Goal: Task Accomplishment & Management: Complete application form

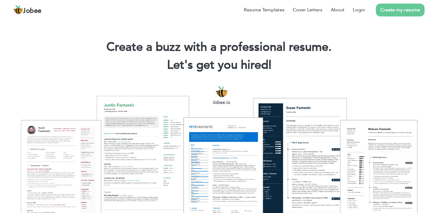
click at [391, 9] on link "Create my resume" at bounding box center [400, 10] width 49 height 13
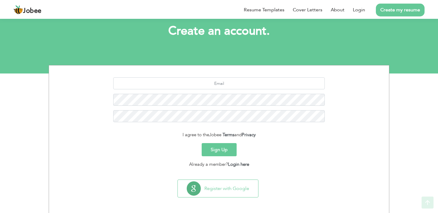
scroll to position [35, 0]
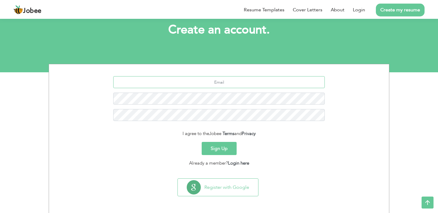
click at [244, 85] on input "text" at bounding box center [219, 82] width 212 height 12
click at [257, 145] on div "Sign Up" at bounding box center [219, 148] width 331 height 13
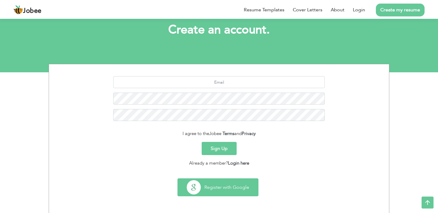
click at [227, 188] on button "Register with Google" at bounding box center [218, 187] width 80 height 17
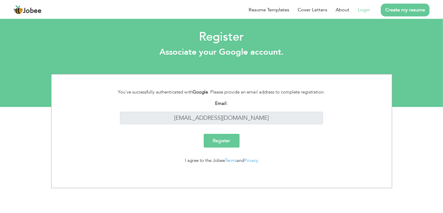
click at [224, 140] on input "Register" at bounding box center [222, 141] width 36 height 14
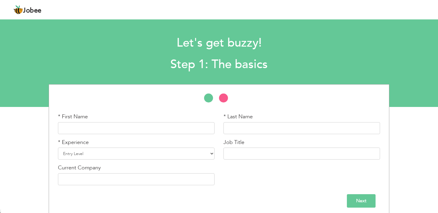
scroll to position [4, 0]
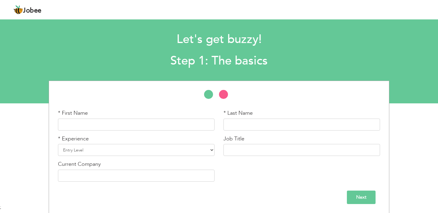
click at [222, 89] on div "* First Name * Last Name * Experience Entry Level Less than 1 Year 1 Year 2 Yea…" at bounding box center [219, 133] width 331 height 105
click at [223, 92] on li at bounding box center [226, 96] width 15 height 12
click at [208, 94] on li at bounding box center [211, 96] width 15 height 12
click at [160, 122] on input "text" at bounding box center [136, 125] width 157 height 12
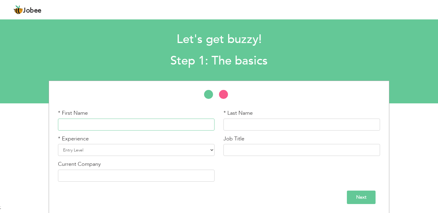
click at [160, 122] on input "text" at bounding box center [136, 125] width 157 height 12
type input "[PERSON_NAME]"
click at [171, 152] on select "Entry Level Less than 1 Year 1 Year 2 Years 3 Years 4 Years 5 Years 6 Years 7 Y…" at bounding box center [136, 150] width 157 height 12
select select "7"
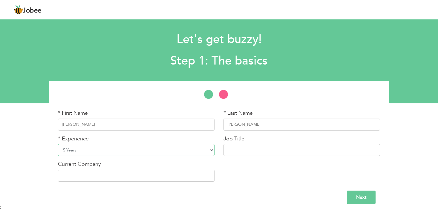
click at [58, 144] on select "Entry Level Less than 1 Year 1 Year 2 Years 3 Years 4 Years 5 Years 6 Years 7 Y…" at bounding box center [136, 150] width 157 height 12
click at [240, 152] on input "text" at bounding box center [302, 150] width 157 height 12
type input "L"
click at [260, 147] on input "text" at bounding box center [302, 150] width 157 height 12
type input "Support Engineer"
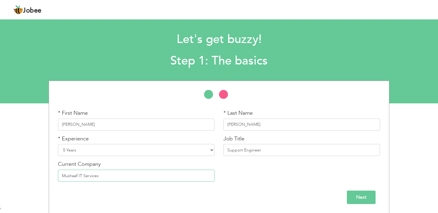
type input "Mushaaf IT Services"
click at [357, 195] on input "Next" at bounding box center [361, 197] width 29 height 13
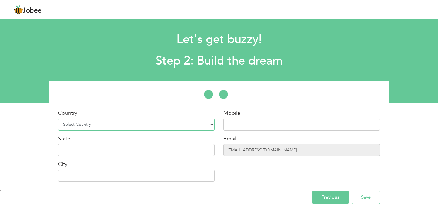
click at [162, 127] on select "Select Country Afghanistan Albania Algeria American Samoa Andorra Angola Anguil…" at bounding box center [136, 125] width 157 height 12
select select "166"
click at [58, 119] on select "Select Country Afghanistan Albania Algeria American Samoa Andorra Angola Anguil…" at bounding box center [136, 125] width 157 height 12
click at [237, 118] on div "Mobile" at bounding box center [302, 119] width 157 height 21
click at [240, 122] on input "text" at bounding box center [302, 125] width 157 height 12
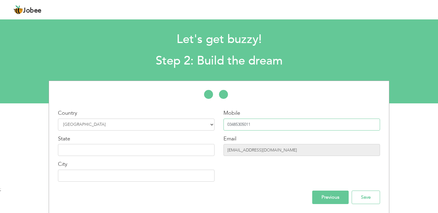
type input "03485305011"
click at [155, 153] on input "text" at bounding box center [136, 150] width 157 height 12
type input "[GEOGRAPHIC_DATA]"
type input "Rawalpindi"
click at [249, 202] on div "Previous Save" at bounding box center [219, 197] width 331 height 13
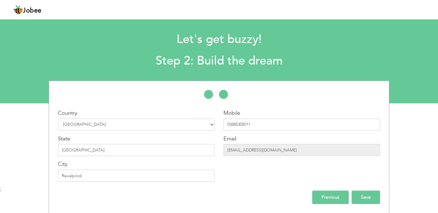
click at [364, 195] on input "Save" at bounding box center [366, 197] width 28 height 13
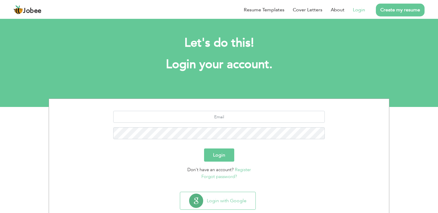
scroll to position [14, 0]
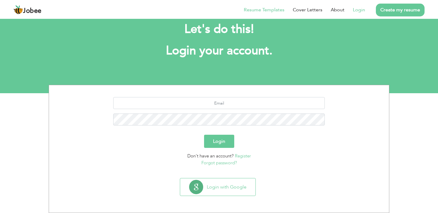
click at [279, 9] on link "Resume Templates" at bounding box center [264, 9] width 41 height 7
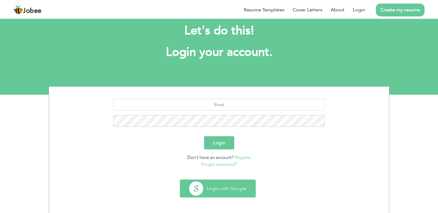
click at [225, 188] on button "Login with Google" at bounding box center [217, 188] width 75 height 17
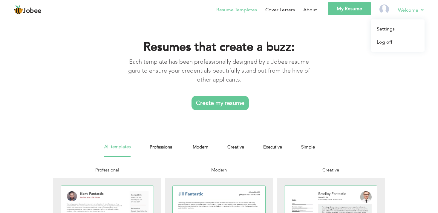
click at [404, 12] on link "Welcome" at bounding box center [411, 9] width 27 height 7
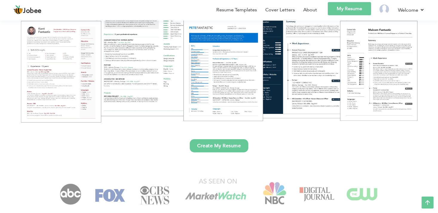
scroll to position [101, 0]
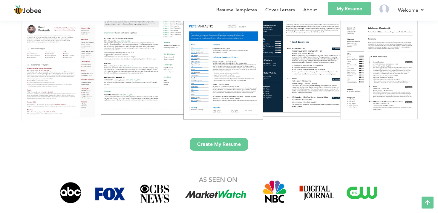
click at [216, 146] on link "Create My Resume" at bounding box center [219, 144] width 59 height 13
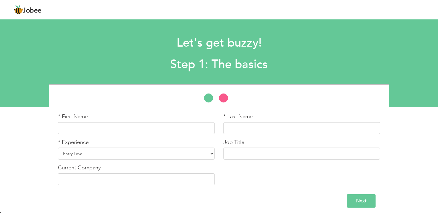
scroll to position [4, 0]
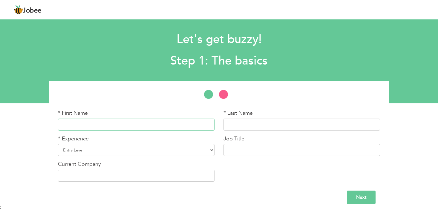
click at [165, 122] on input "text" at bounding box center [136, 125] width 157 height 12
type input "[PERSON_NAME]"
type input "Support Engineer"
type input "Mushaaf IT Services"
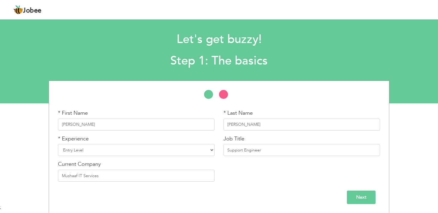
click at [354, 198] on input "Next" at bounding box center [361, 197] width 29 height 13
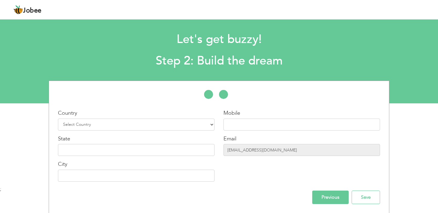
click at [327, 197] on input "Previous" at bounding box center [330, 197] width 36 height 13
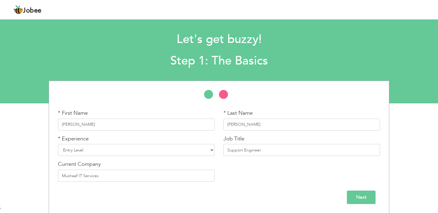
click at [198, 151] on select "Entry Level Less than 1 Year 1 Year 2 Years 3 Years 4 Years 5 Years 6 Years 7 Y…" at bounding box center [136, 150] width 157 height 12
select select "7"
click at [58, 144] on select "Entry Level Less than 1 Year 1 Year 2 Years 3 Years 4 Years 5 Years 6 Years 7 Y…" at bounding box center [136, 150] width 157 height 12
click at [364, 196] on input "Next" at bounding box center [361, 197] width 29 height 13
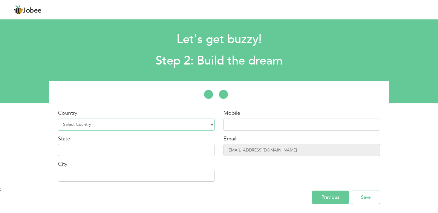
click at [157, 124] on select "Select Country [GEOGRAPHIC_DATA] [GEOGRAPHIC_DATA] [GEOGRAPHIC_DATA] [US_STATE]…" at bounding box center [136, 125] width 157 height 12
select select "166"
click at [58, 119] on select "Select Country [GEOGRAPHIC_DATA] [GEOGRAPHIC_DATA] [GEOGRAPHIC_DATA] [US_STATE]…" at bounding box center [136, 125] width 157 height 12
click at [240, 126] on input "text" at bounding box center [302, 125] width 157 height 12
type input "03485305011"
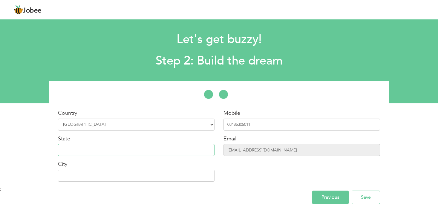
type input "[GEOGRAPHIC_DATA]"
type input "Rawalpindi"
click at [365, 198] on input "Save" at bounding box center [366, 197] width 28 height 13
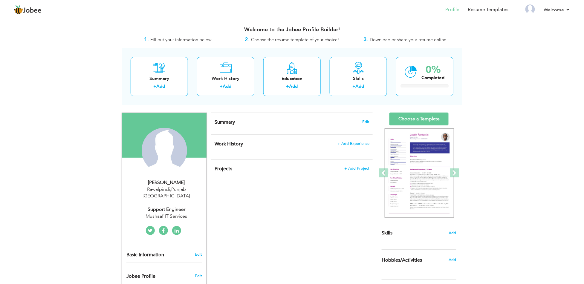
drag, startPoint x: 399, startPoint y: 4, endPoint x: 98, endPoint y: 43, distance: 303.3
click at [98, 43] on div "View Resume Export PDF Profile Summary Public Link Experience Education Awards …" at bounding box center [292, 220] width 584 height 405
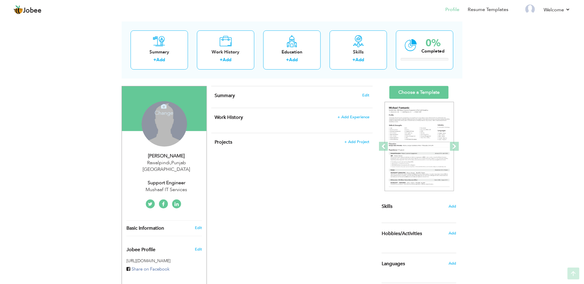
scroll to position [16, 0]
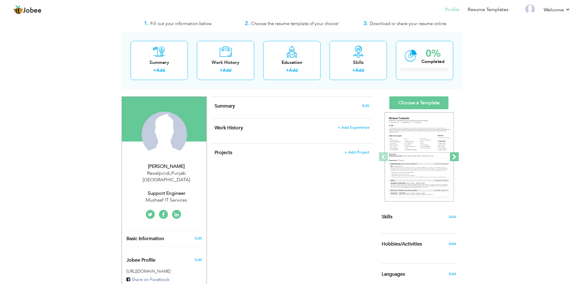
click at [443, 157] on span at bounding box center [454, 156] width 9 height 9
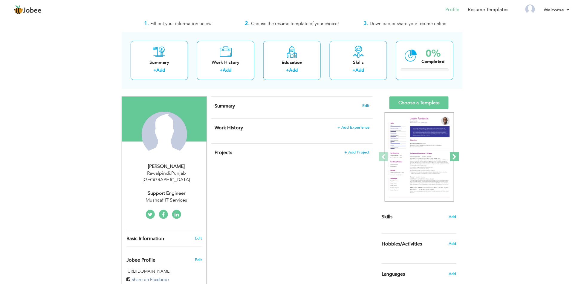
click at [443, 157] on span at bounding box center [454, 156] width 9 height 9
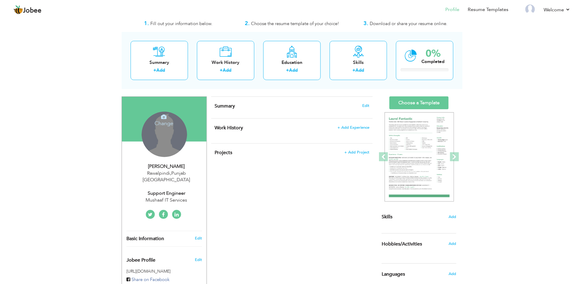
click at [176, 136] on div "Change Remove" at bounding box center [164, 134] width 45 height 45
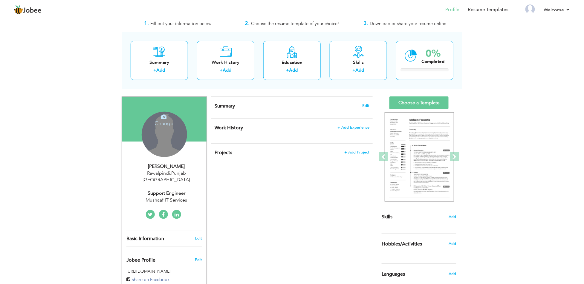
click at [163, 117] on icon at bounding box center [163, 116] width 5 height 5
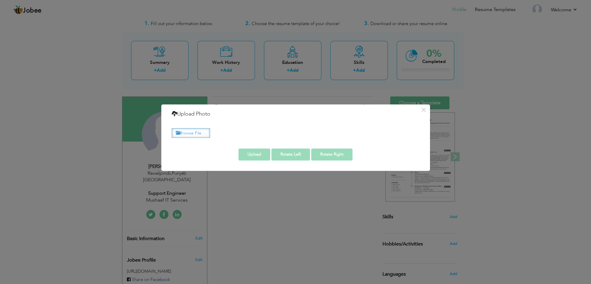
click at [196, 132] on label "Browse File ..." at bounding box center [191, 133] width 38 height 9
click at [0, 0] on input "Browse File ..." at bounding box center [0, 0] width 0 height 0
click at [304, 200] on div "× Upload Photo Browse File ..." at bounding box center [295, 142] width 591 height 284
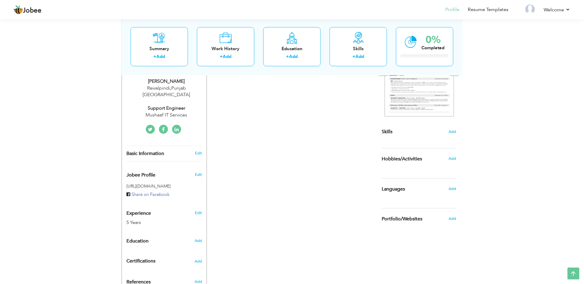
scroll to position [102, 0]
click at [161, 105] on div "Support Engineer" at bounding box center [166, 108] width 80 height 7
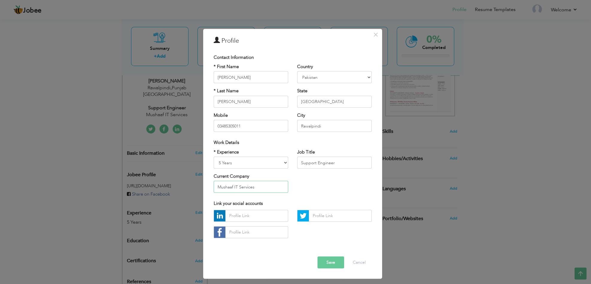
click at [257, 186] on input "Mushaaf IT Services" at bounding box center [250, 187] width 74 height 12
click at [302, 161] on input "Support Engineer" at bounding box center [334, 163] width 74 height 12
type input "L2 Support Engineer"
click at [332, 213] on button "Save" at bounding box center [330, 263] width 27 height 12
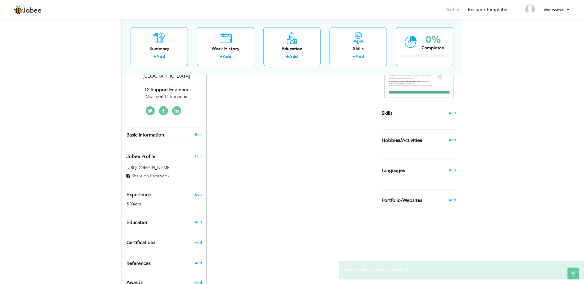
scroll to position [122, 0]
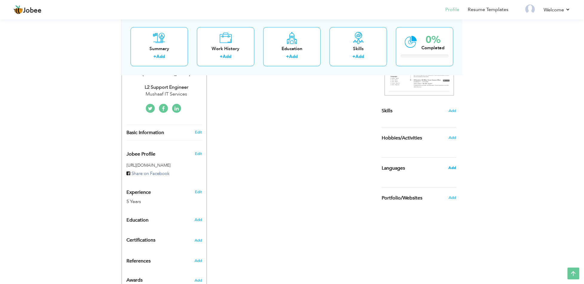
click at [443, 168] on span "Add" at bounding box center [453, 167] width 8 height 5
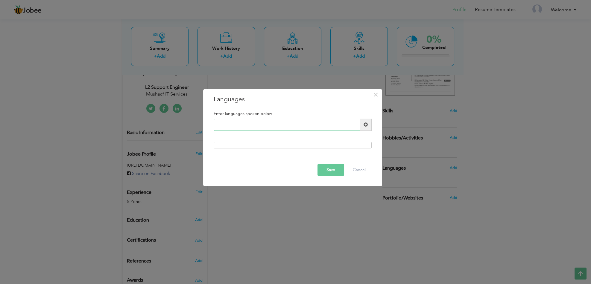
click at [284, 128] on input "text" at bounding box center [286, 125] width 146 height 12
type input "Urdu"
click at [366, 126] on span at bounding box center [365, 125] width 4 height 4
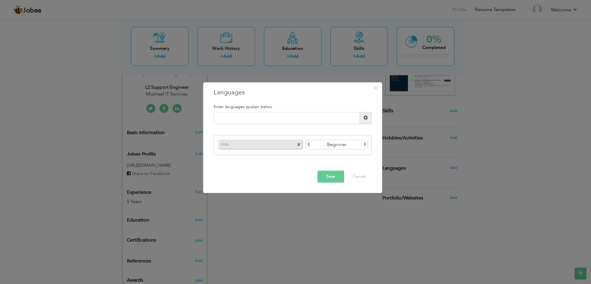
click at [365, 146] on icon at bounding box center [364, 144] width 5 height 5
click at [320, 117] on input "text" at bounding box center [286, 118] width 146 height 12
type input "English"
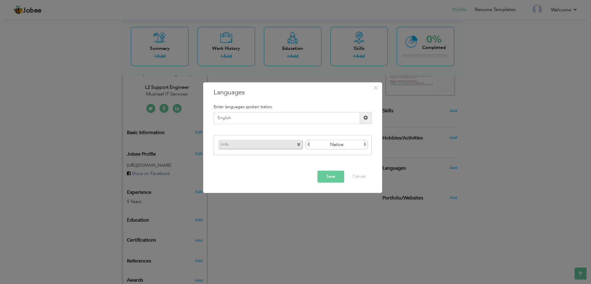
click at [364, 119] on span at bounding box center [365, 118] width 4 height 4
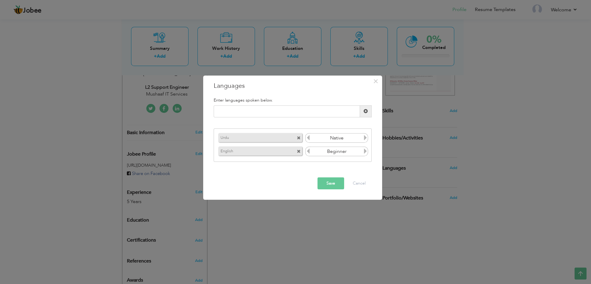
click at [364, 154] on icon at bounding box center [364, 151] width 5 height 5
click at [309, 151] on icon at bounding box center [307, 151] width 5 height 5
click at [326, 182] on button "Save" at bounding box center [330, 184] width 27 height 12
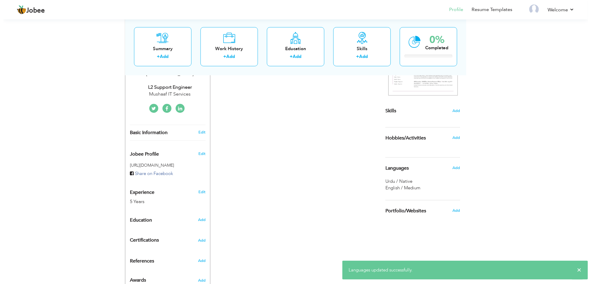
scroll to position [145, 0]
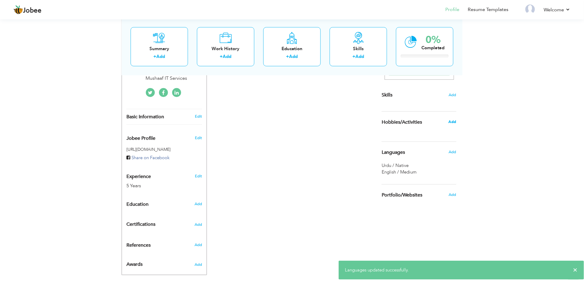
click at [443, 119] on span "Add" at bounding box center [453, 121] width 8 height 5
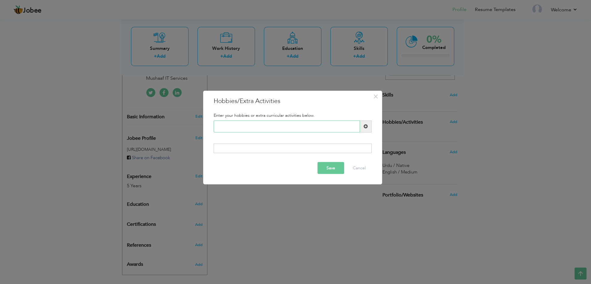
click at [304, 128] on input "text" at bounding box center [286, 127] width 146 height 12
type input "Gym"
click at [364, 129] on span at bounding box center [365, 126] width 4 height 4
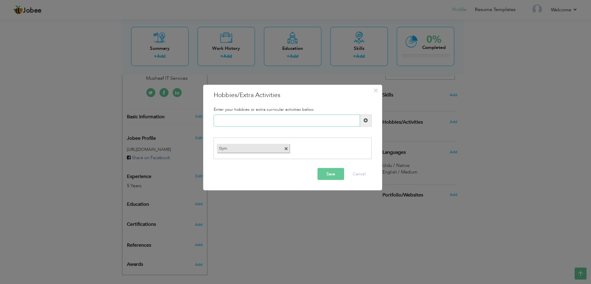
click at [297, 120] on input "text" at bounding box center [286, 121] width 146 height 12
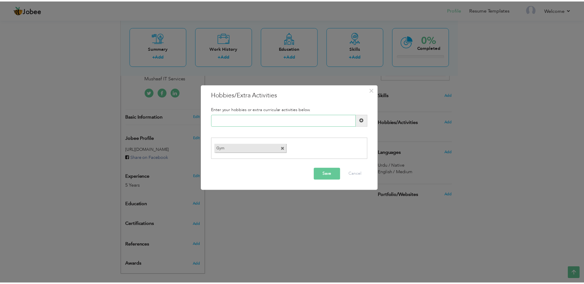
scroll to position [145, 0]
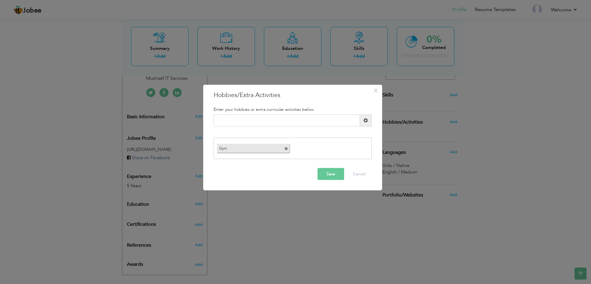
click at [334, 176] on button "Save" at bounding box center [330, 174] width 27 height 12
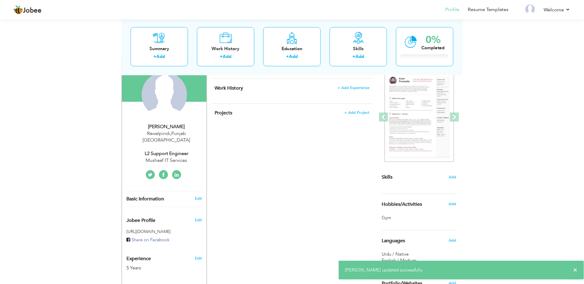
scroll to position [55, 0]
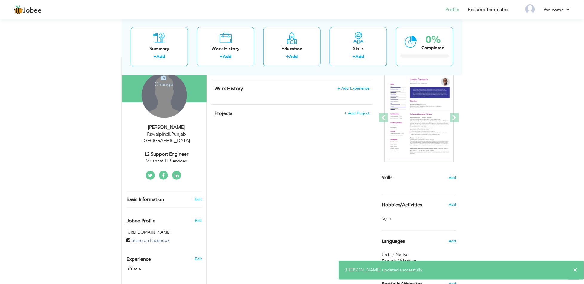
click at [165, 96] on div "Change Remove" at bounding box center [164, 95] width 45 height 45
click at [167, 80] on h4 "Change" at bounding box center [164, 80] width 43 height 14
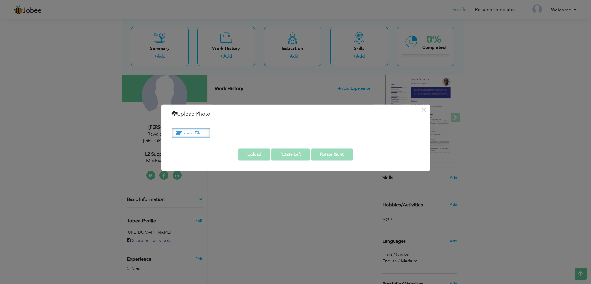
click at [197, 136] on label "Browse File ..." at bounding box center [191, 133] width 38 height 9
click at [0, 0] on input "Browse File ..." at bounding box center [0, 0] width 0 height 0
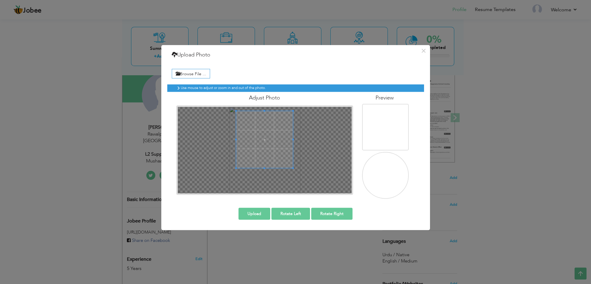
click at [265, 140] on span at bounding box center [264, 139] width 57 height 57
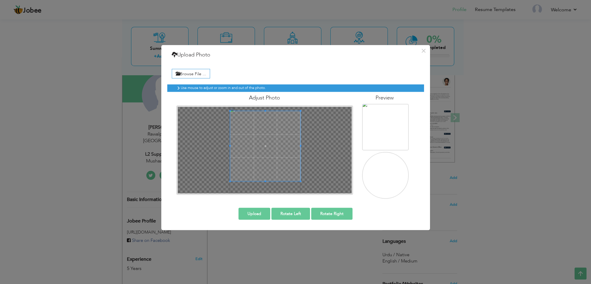
click at [306, 181] on div at bounding box center [265, 150] width 174 height 87
click at [289, 159] on span at bounding box center [265, 144] width 70 height 70
click at [290, 164] on span at bounding box center [265, 146] width 70 height 70
click at [261, 213] on button "Upload" at bounding box center [254, 214] width 32 height 12
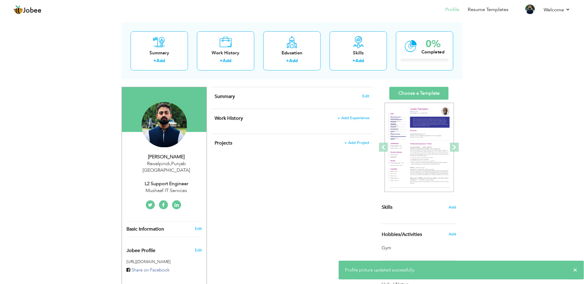
scroll to position [22, 0]
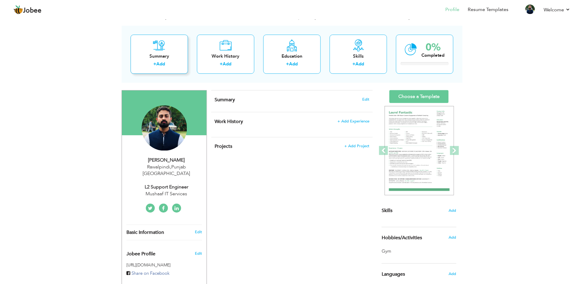
click at [158, 63] on link "Add" at bounding box center [161, 64] width 9 height 6
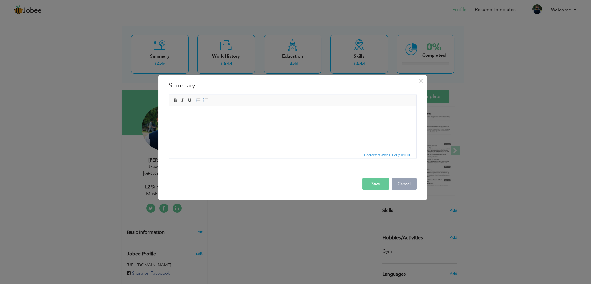
click at [410, 184] on button "Cancel" at bounding box center [403, 184] width 25 height 12
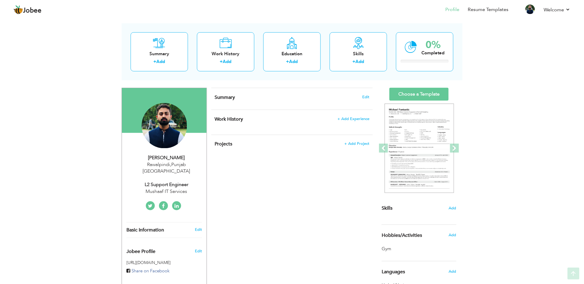
scroll to position [25, 0]
